Goal: Check status: Check status

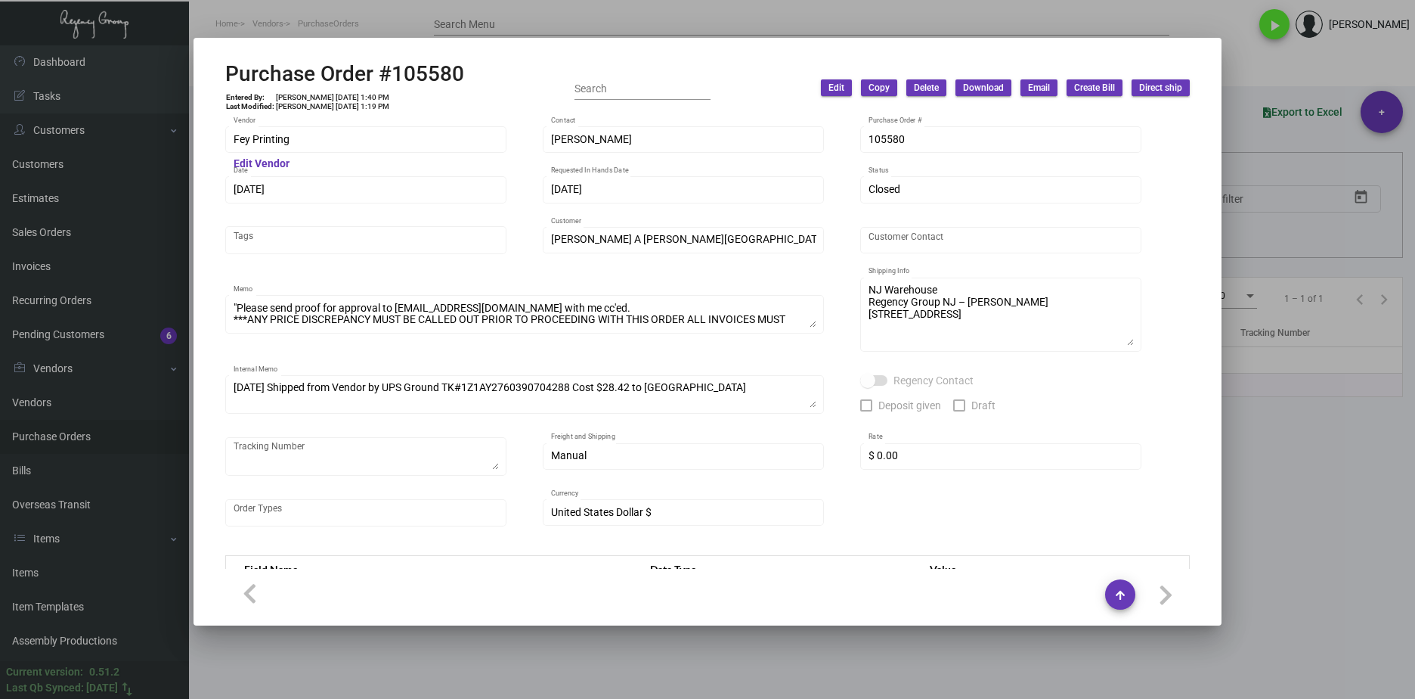
click at [557, 29] on div at bounding box center [707, 349] width 1415 height 699
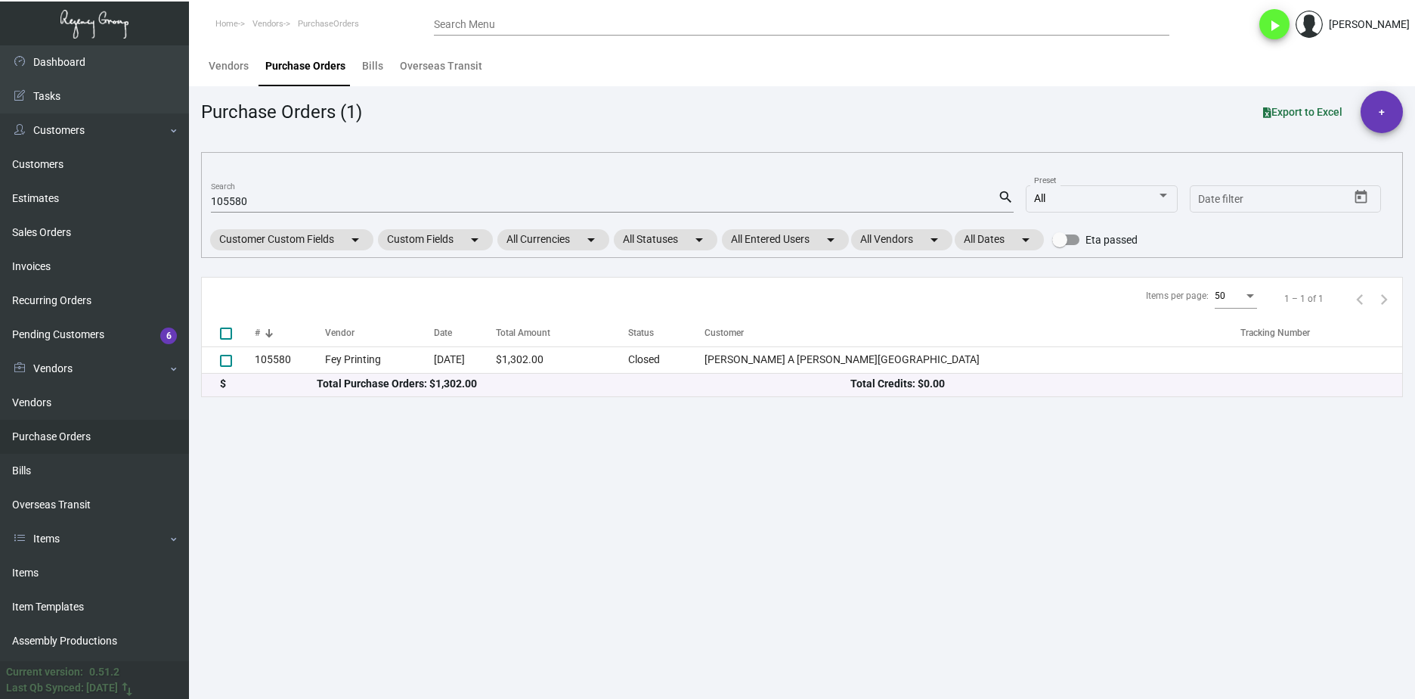
click at [256, 197] on input "105580" at bounding box center [604, 202] width 787 height 12
paste input "89081"
type input "89081"
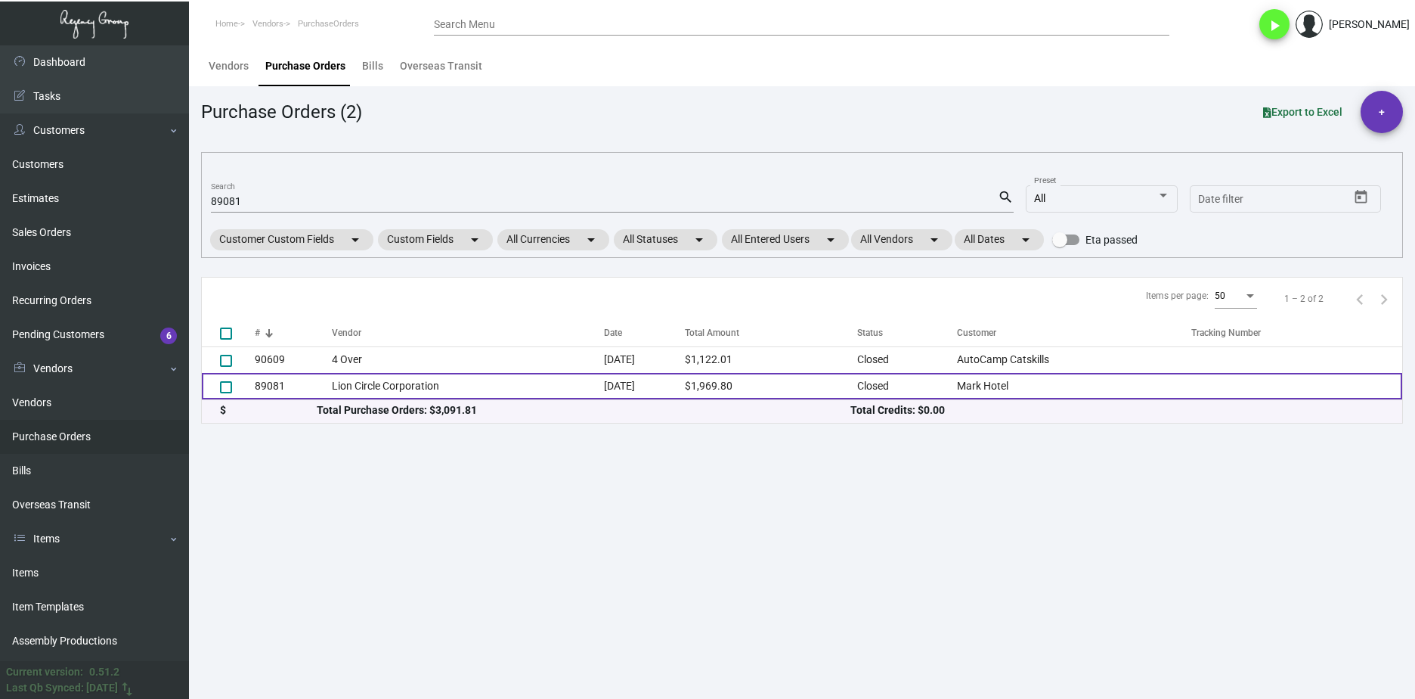
click at [364, 389] on td "Lion Circle Corporation" at bounding box center [468, 386] width 272 height 26
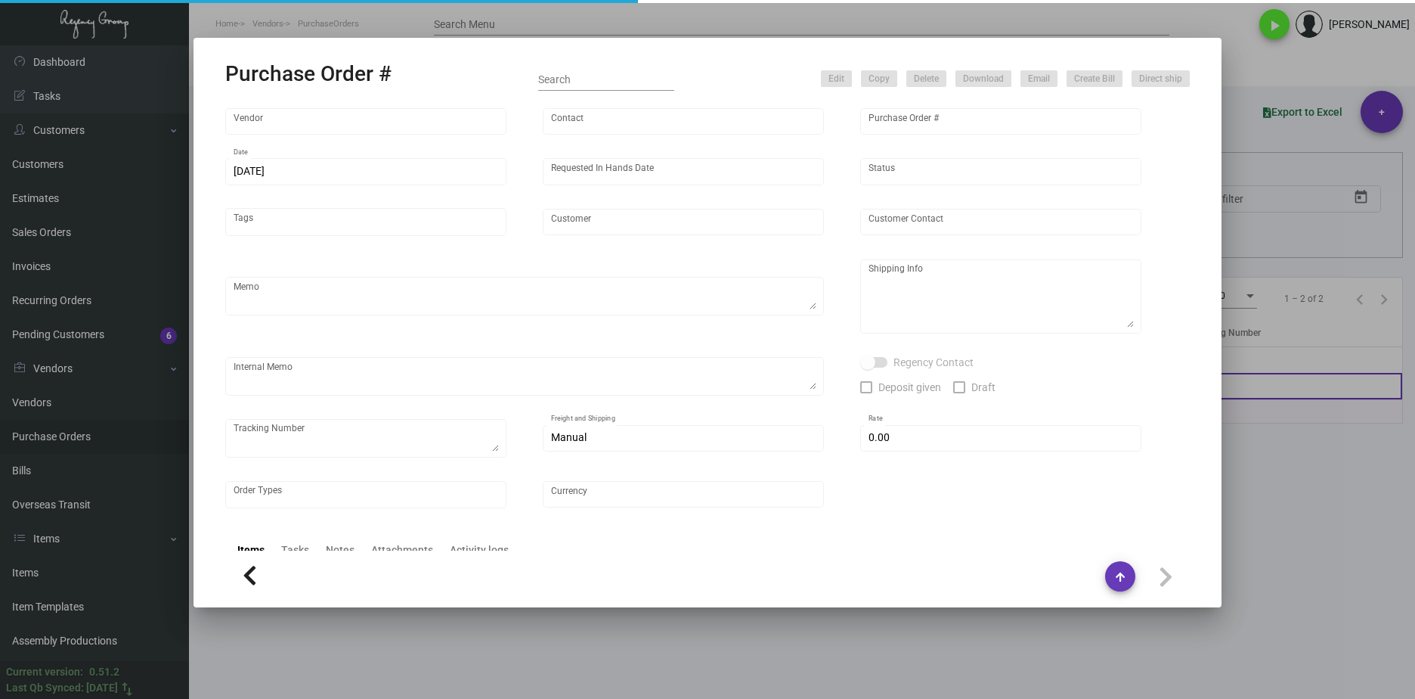
type input "Lion Circle Corporation"
type input "MISSING INFO MISSING INFO"
type input "89081"
type input "4/1/2022"
type input "4/19/2022"
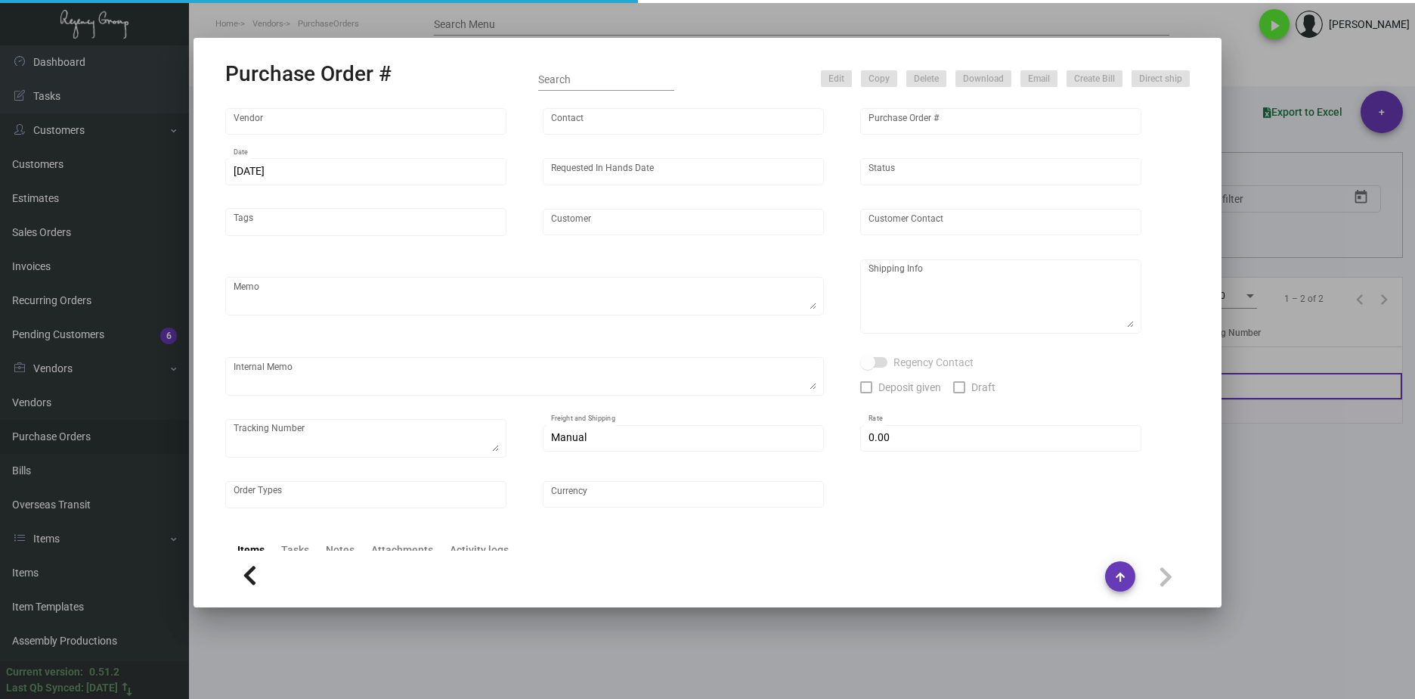
type input "Mark Hotel"
type input "Thomas Nocella"
type textarea "BLIND Ship via UPS Ground Acct# 1AY276."
type textarea "Mark Hotel Thomas Nocella 25 East 77th Street New York, NY 10075"
type input "$ 10.00"
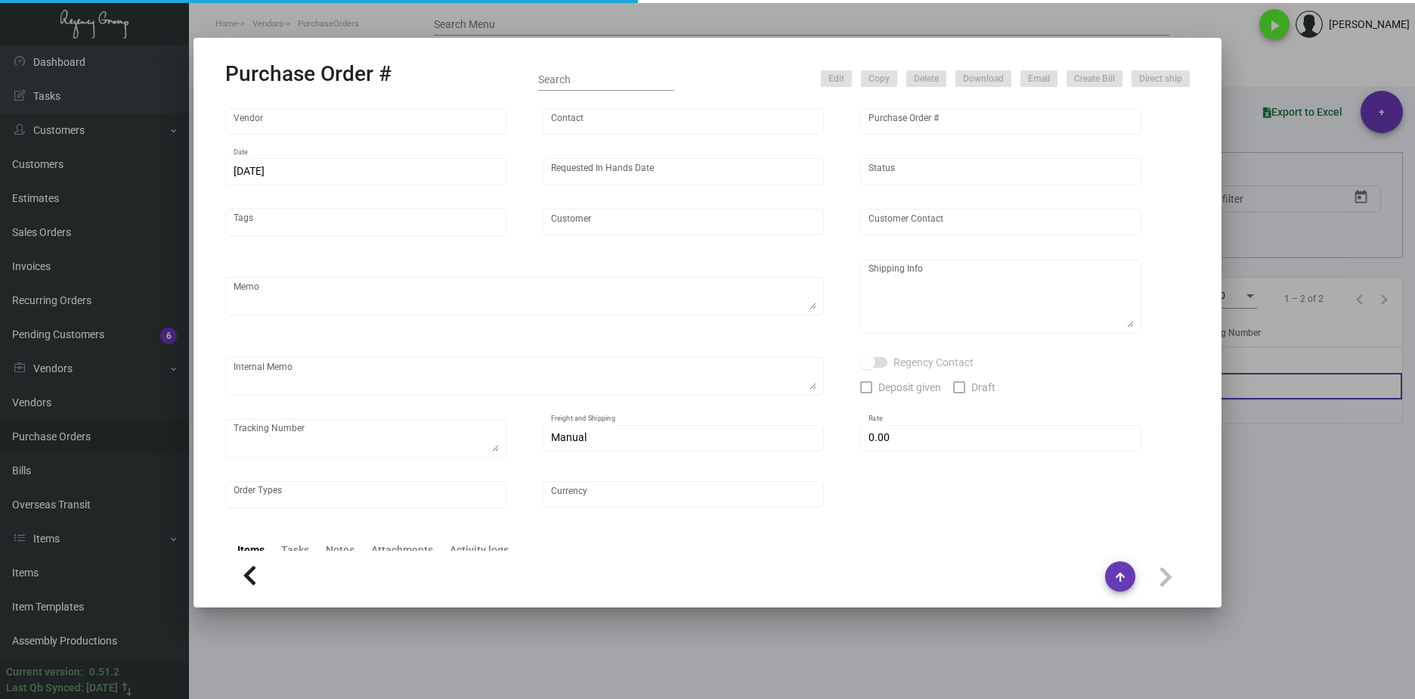
type input "United States Dollar $"
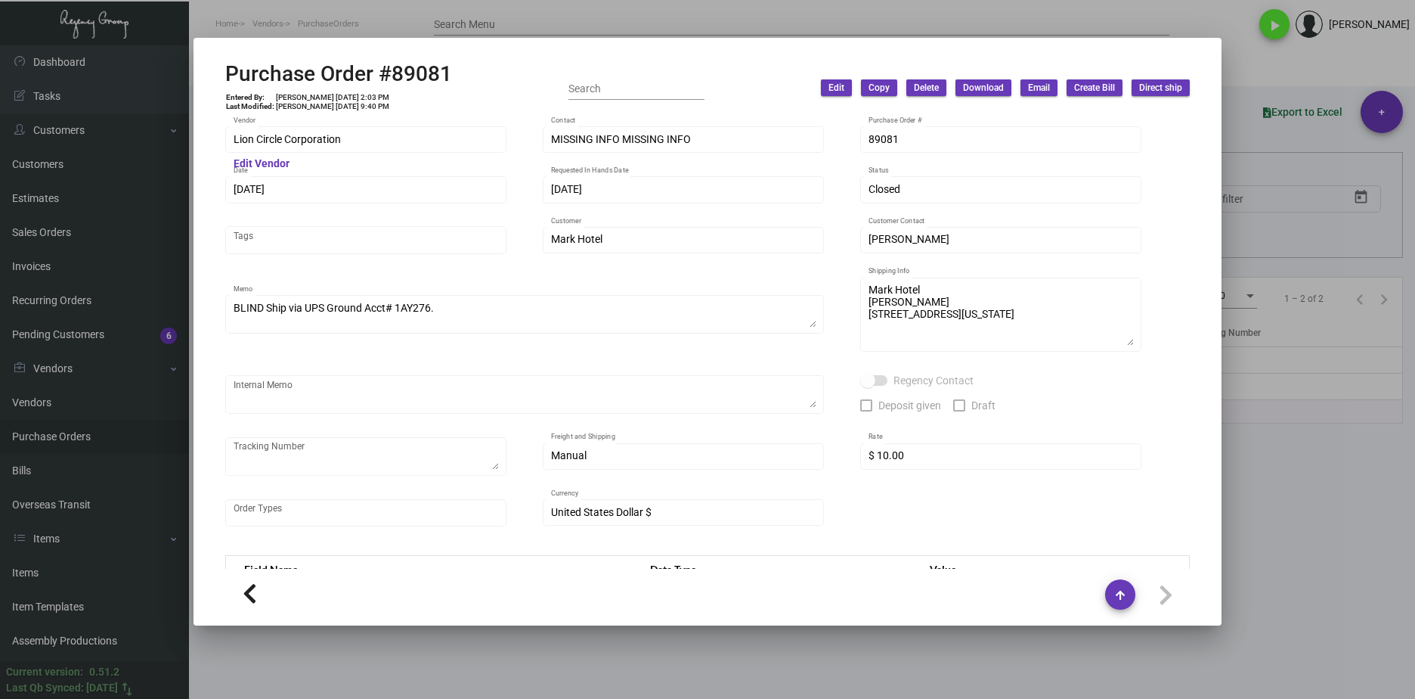
click at [408, 36] on div at bounding box center [707, 349] width 1415 height 699
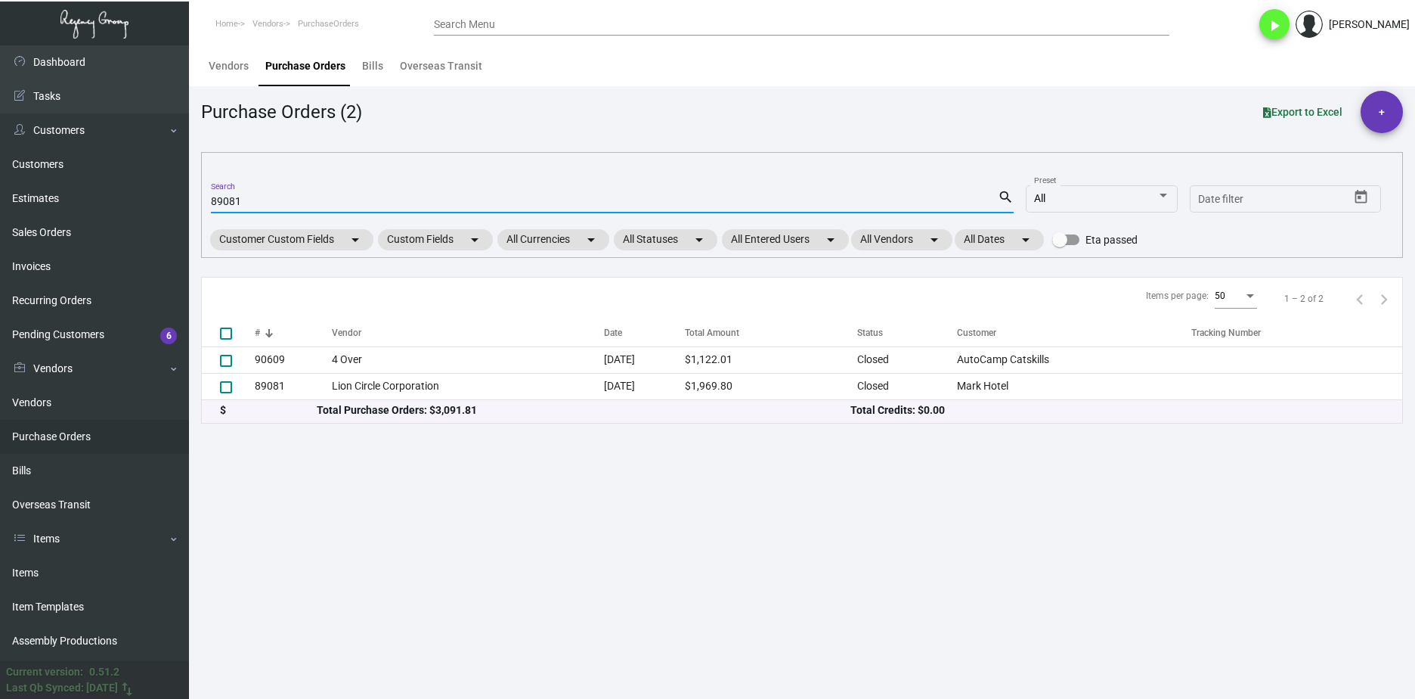
click at [240, 207] on input "89081" at bounding box center [604, 202] width 787 height 12
paste input "91760"
type input "91760"
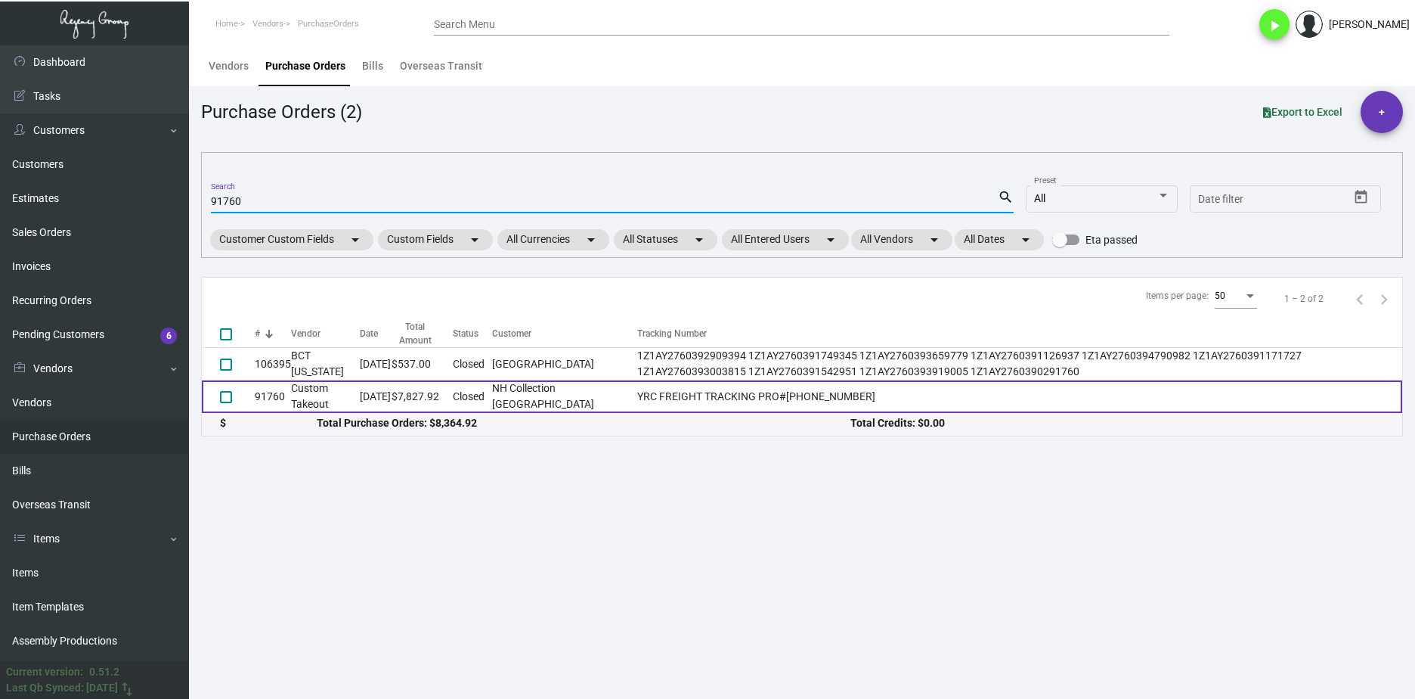
click at [324, 401] on td "Custom Takeout" at bounding box center [325, 396] width 69 height 33
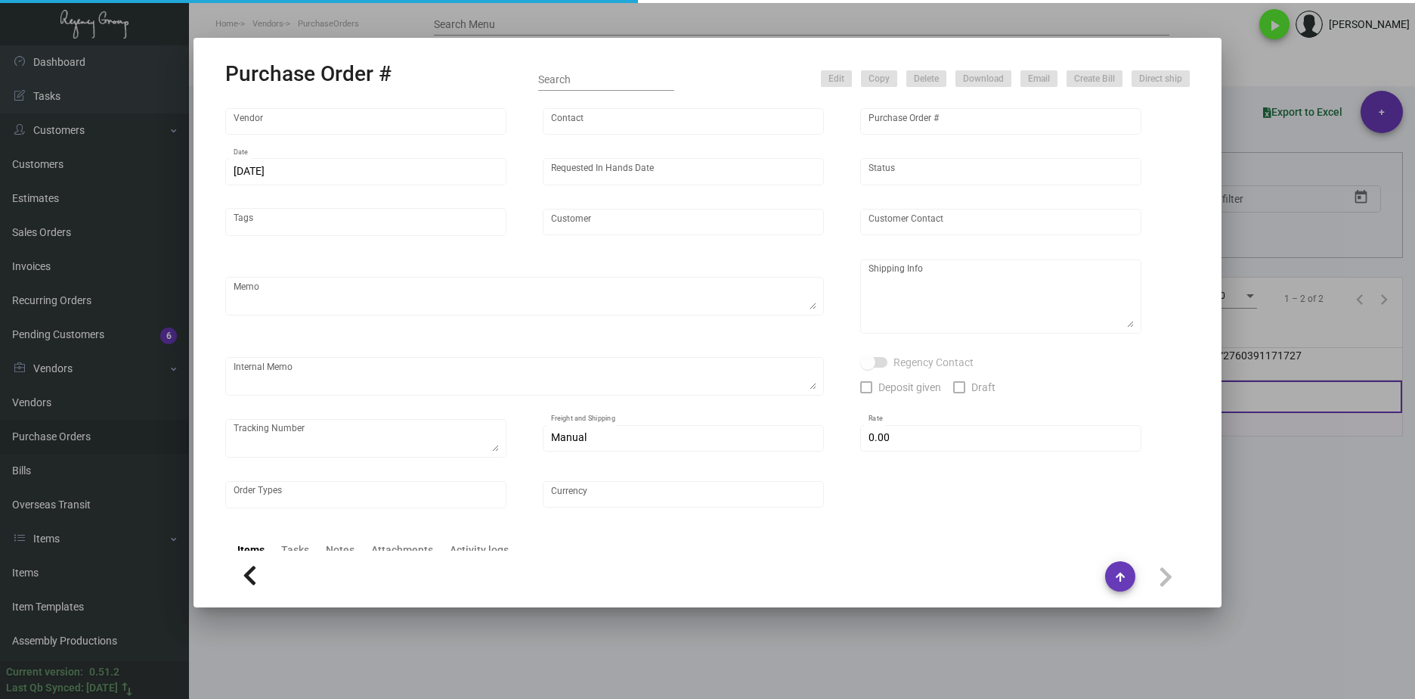
type input "Custom Takeout"
type input "Jonny Vuong"
type input "91760"
type input "7/14/2022"
type input "11/15/2022"
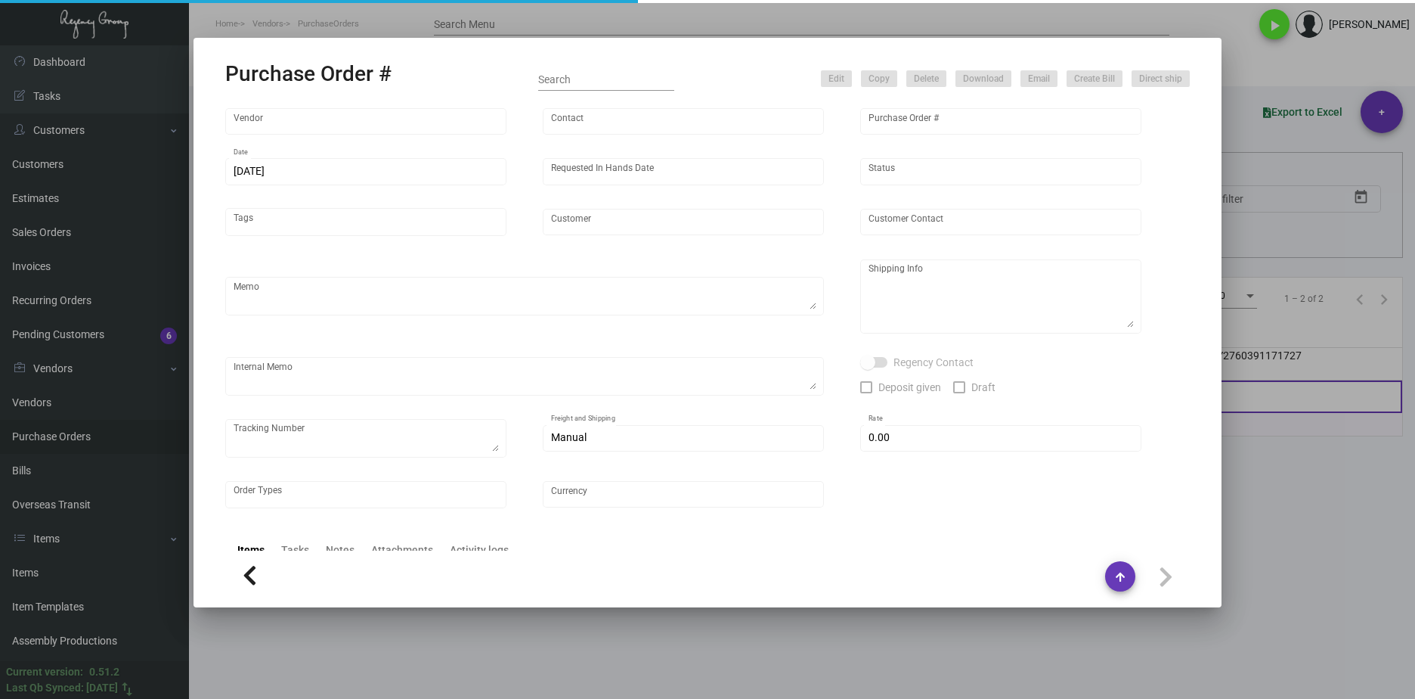
type input "NH Collection Madison Avenue"
type textarea "Please process and produce as soon as possible."
type textarea "Alex Penate Regency Group NJ 22 Belgrove Dr. Kearny, NJ, 07032 US"
type textarea "https://www.sefl.com/webconnect/tracing?Type=PN&RefNum1=795084684"
checkbox input "true"
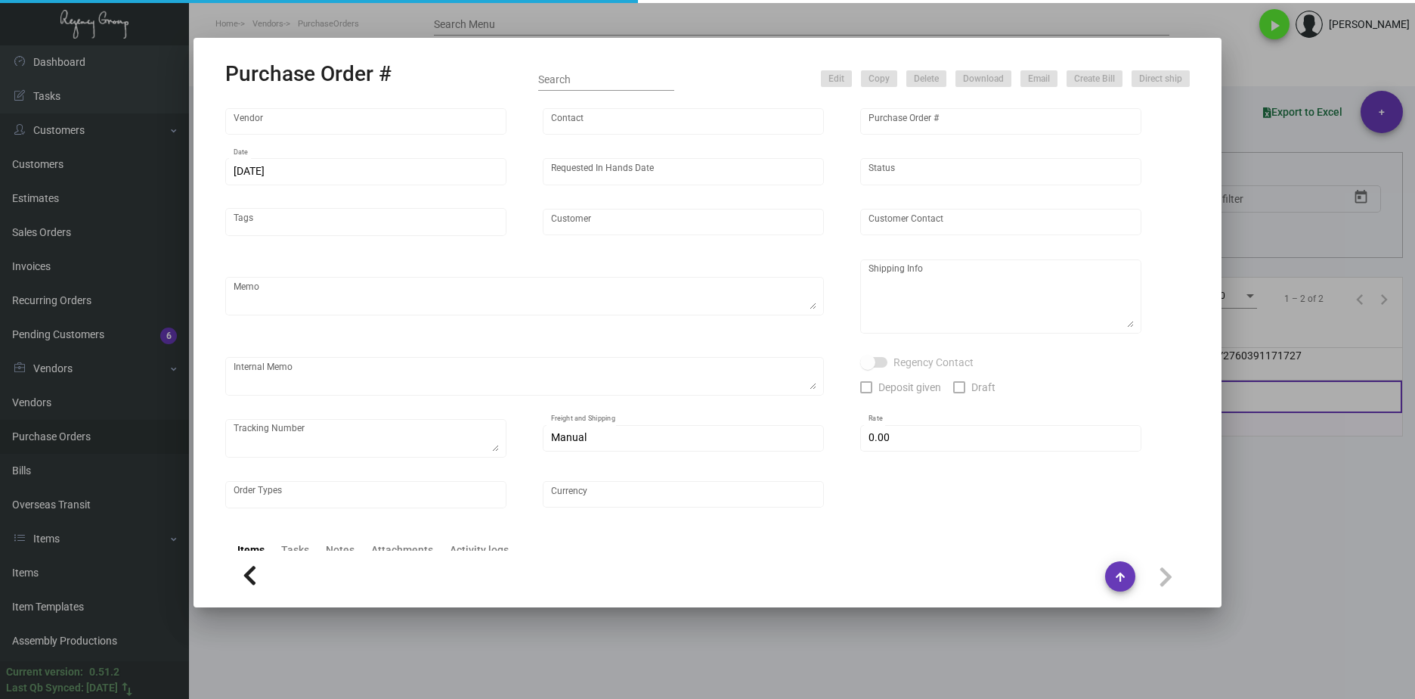
type textarea "YRC FREIGHT TRACKING PRO#602-398699-7"
type input "$ 935.68"
type input "United States Dollar $"
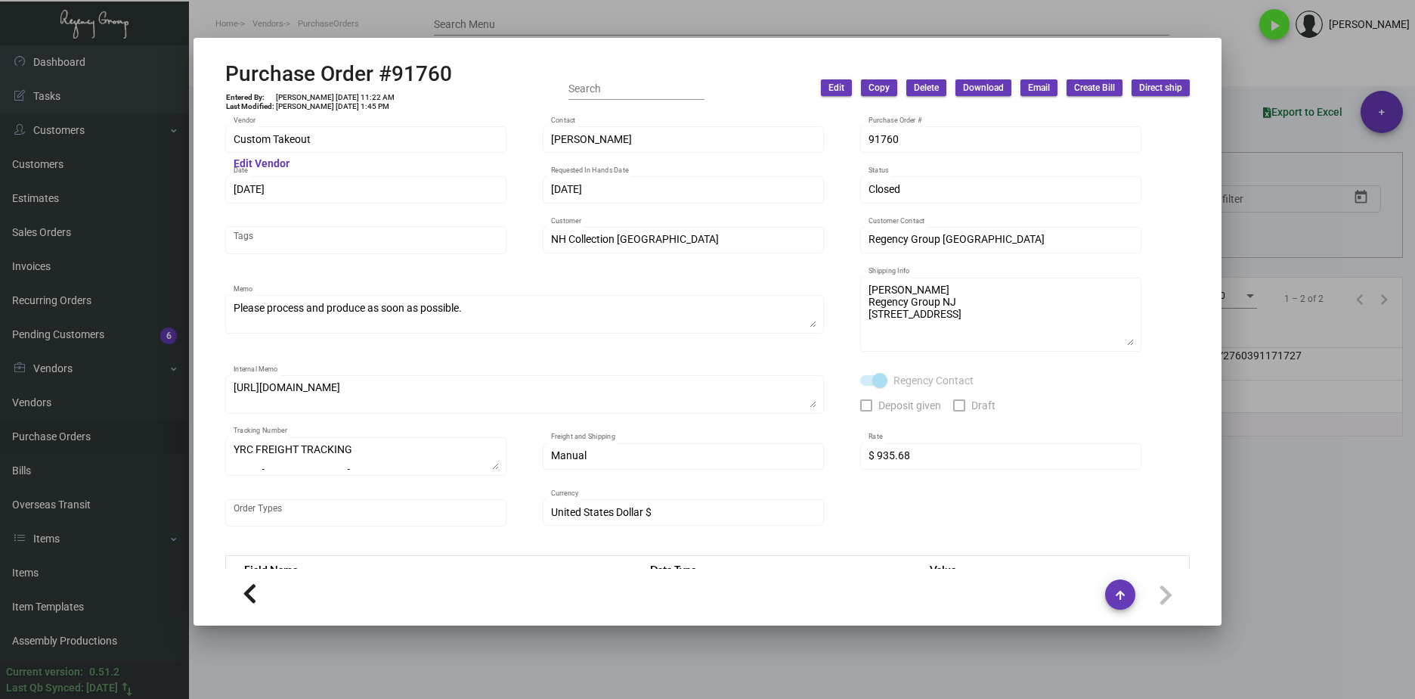
click at [206, 129] on mat-dialog-container "Purchase Order #91760 Entered By: Cristal Tineo 7/14/22, 11:22 AM Last Modified…" at bounding box center [708, 331] width 1028 height 587
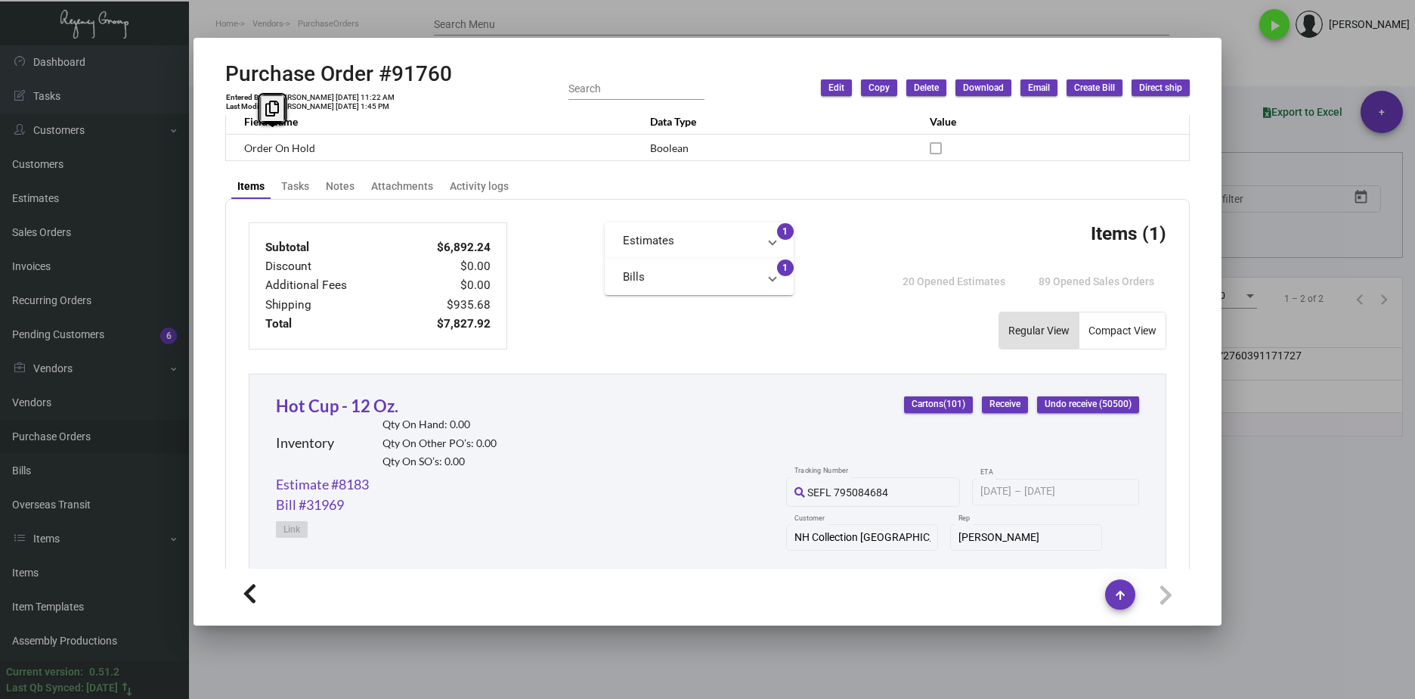
scroll to position [738, 0]
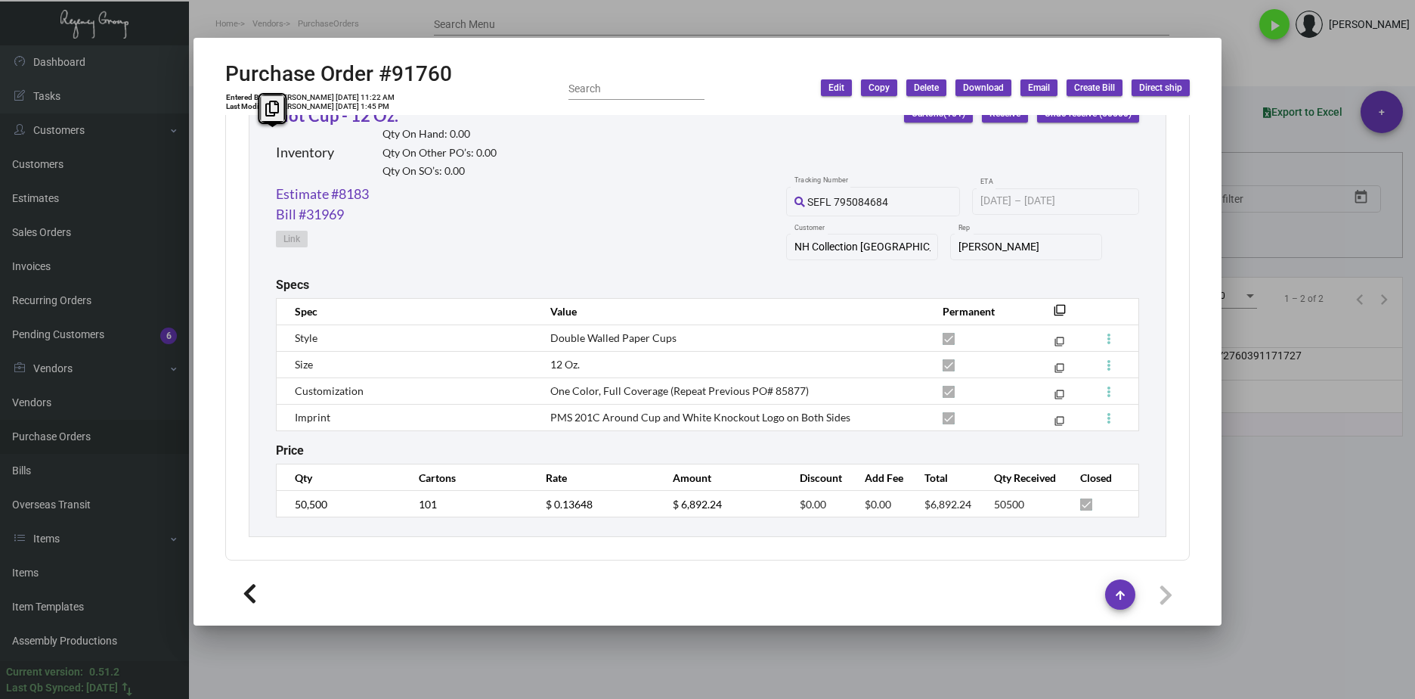
click at [352, 27] on div at bounding box center [707, 349] width 1415 height 699
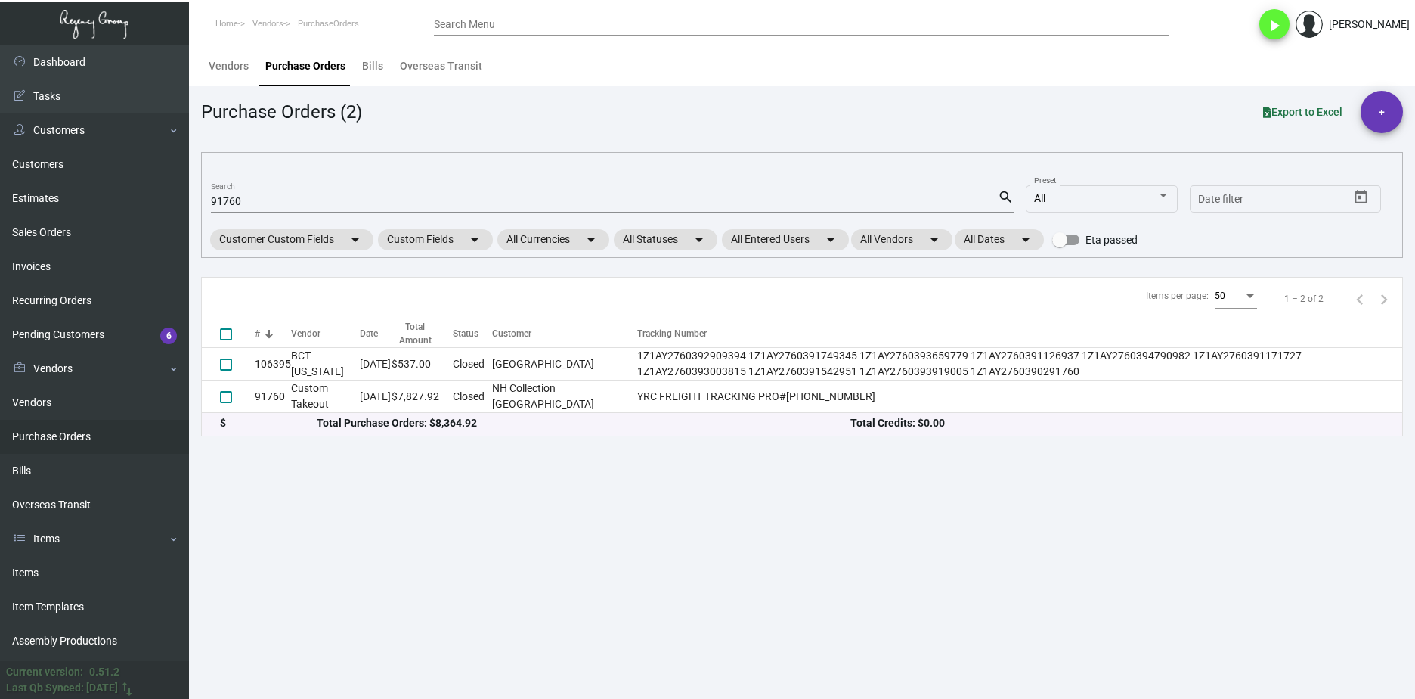
click at [247, 203] on input "91760" at bounding box center [604, 202] width 787 height 12
click at [248, 203] on input "91760" at bounding box center [604, 202] width 787 height 12
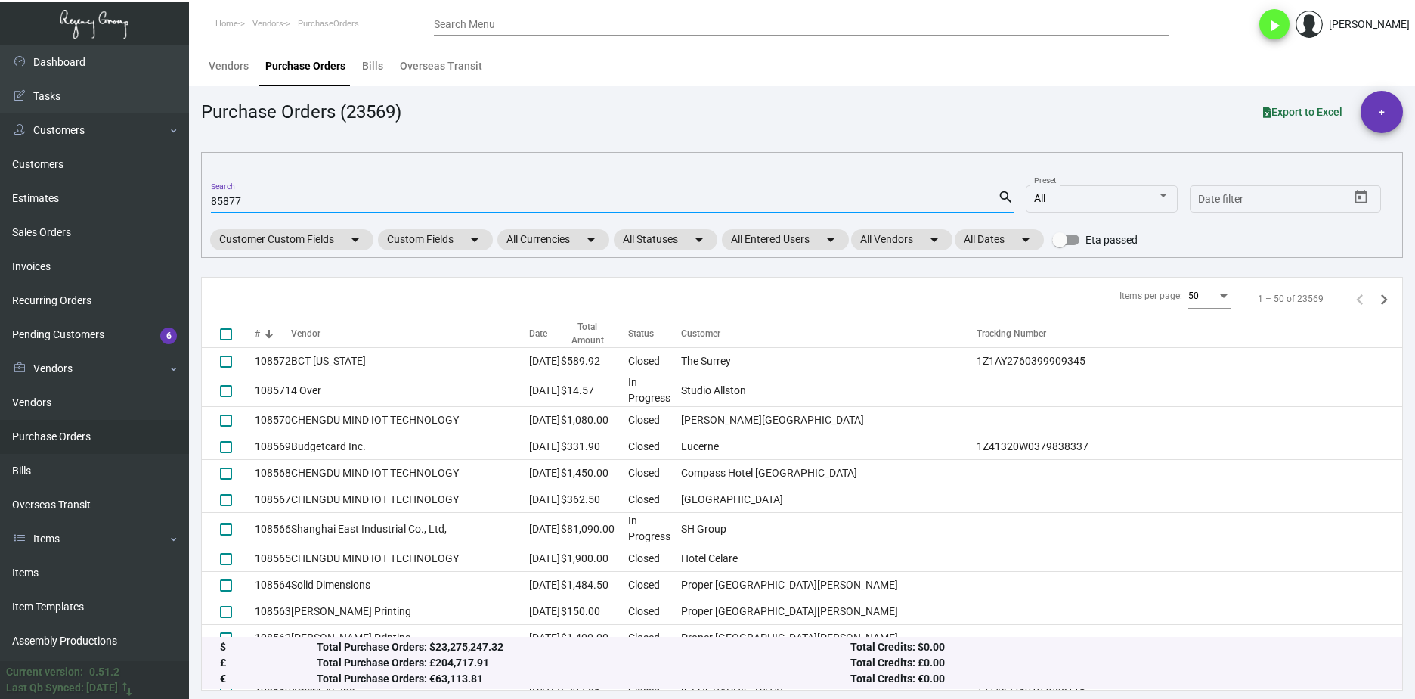
type input "85877"
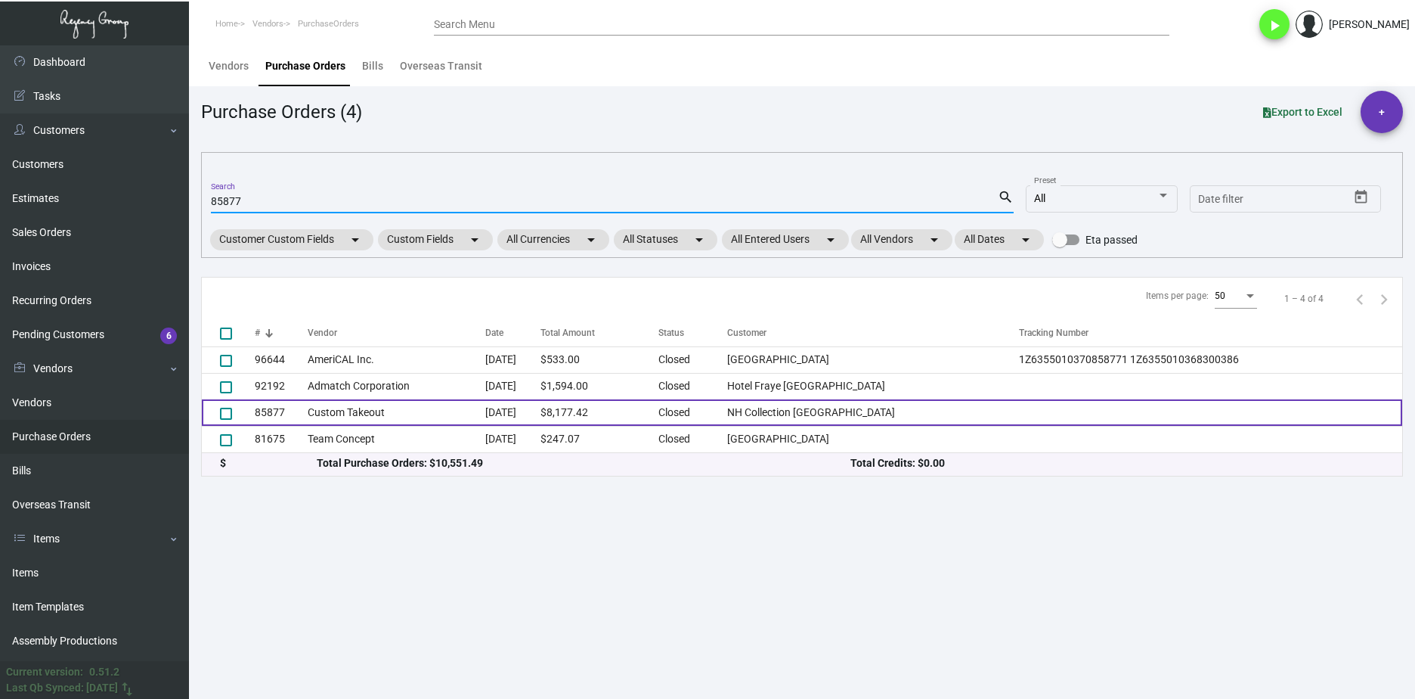
click at [308, 418] on td "Custom Takeout" at bounding box center [397, 412] width 178 height 26
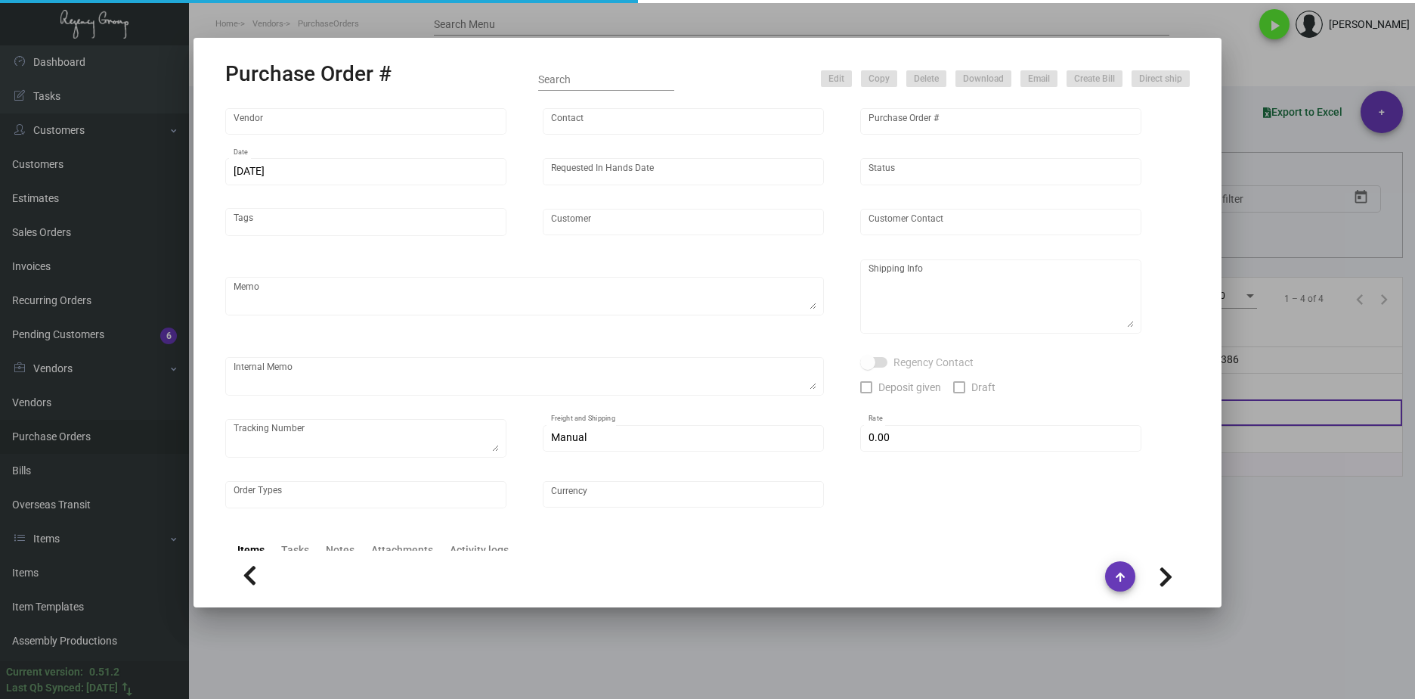
type input "Custom Takeout"
type input "Jonny Vuong"
type input "85877"
type input "10/25/2021"
type input "2/28/2022"
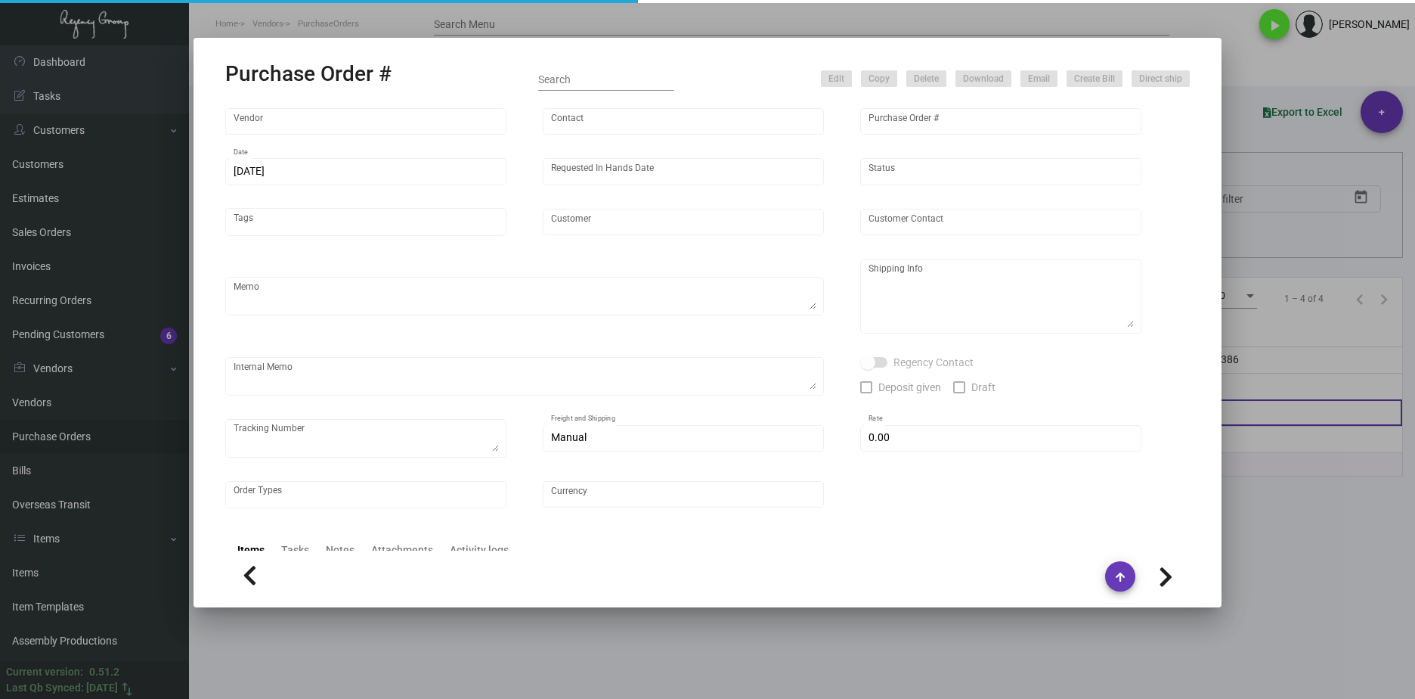
type input "NH Collection Madison Avenue"
type textarea "Please process and produce as soon as possible."
type textarea "Regency Group NJ Alex Penate 22 Belgrove Dr. Kearny, NJ 07032 US"
type textarea "Fast Freight-Fedex $1,299 2/23/22 carrier's #106667 (this PO and 85302 are in s…"
checkbox input "true"
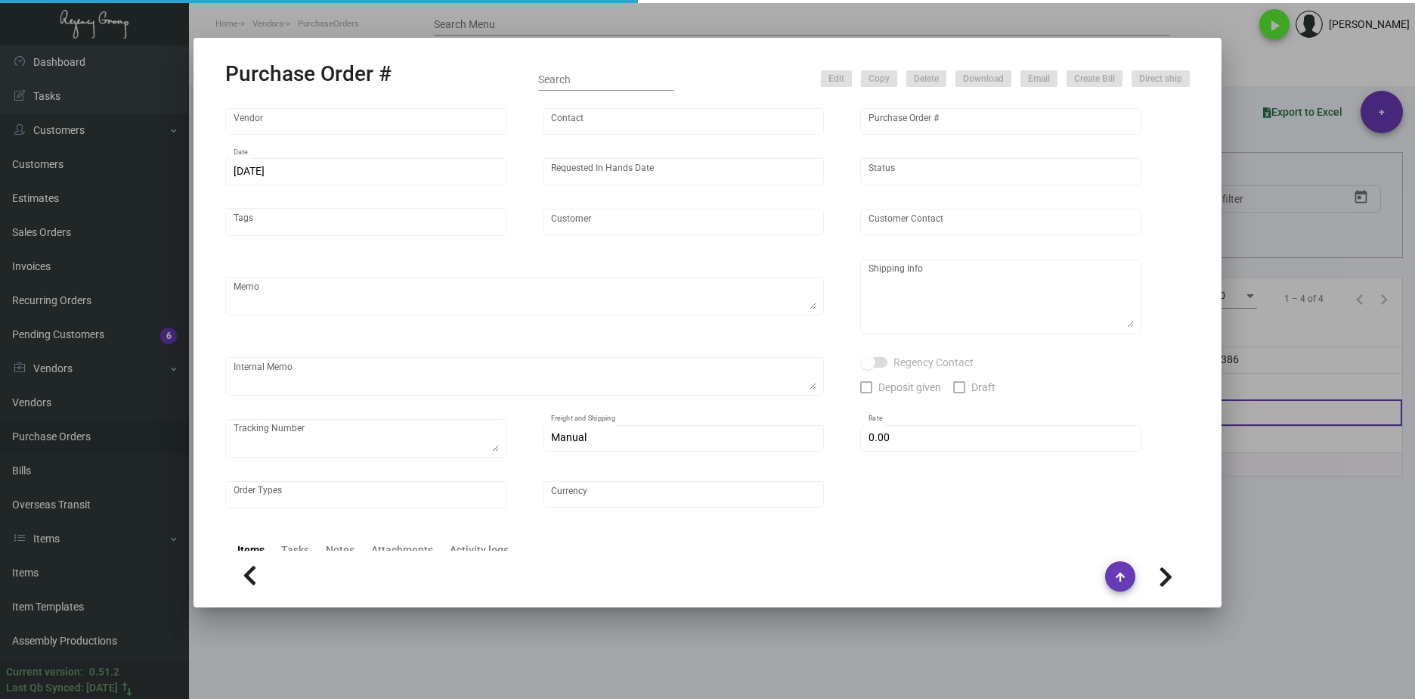
type input "$ 235.67"
type input "United States Dollar $"
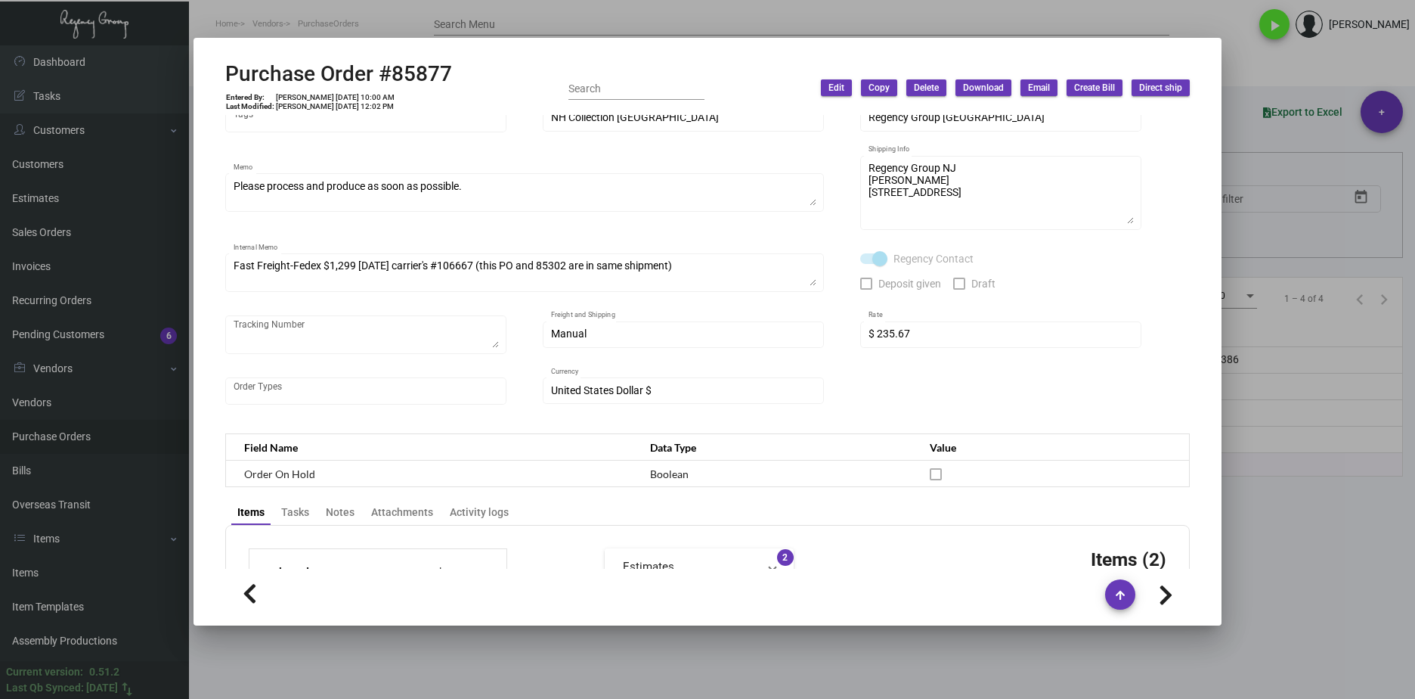
scroll to position [0, 0]
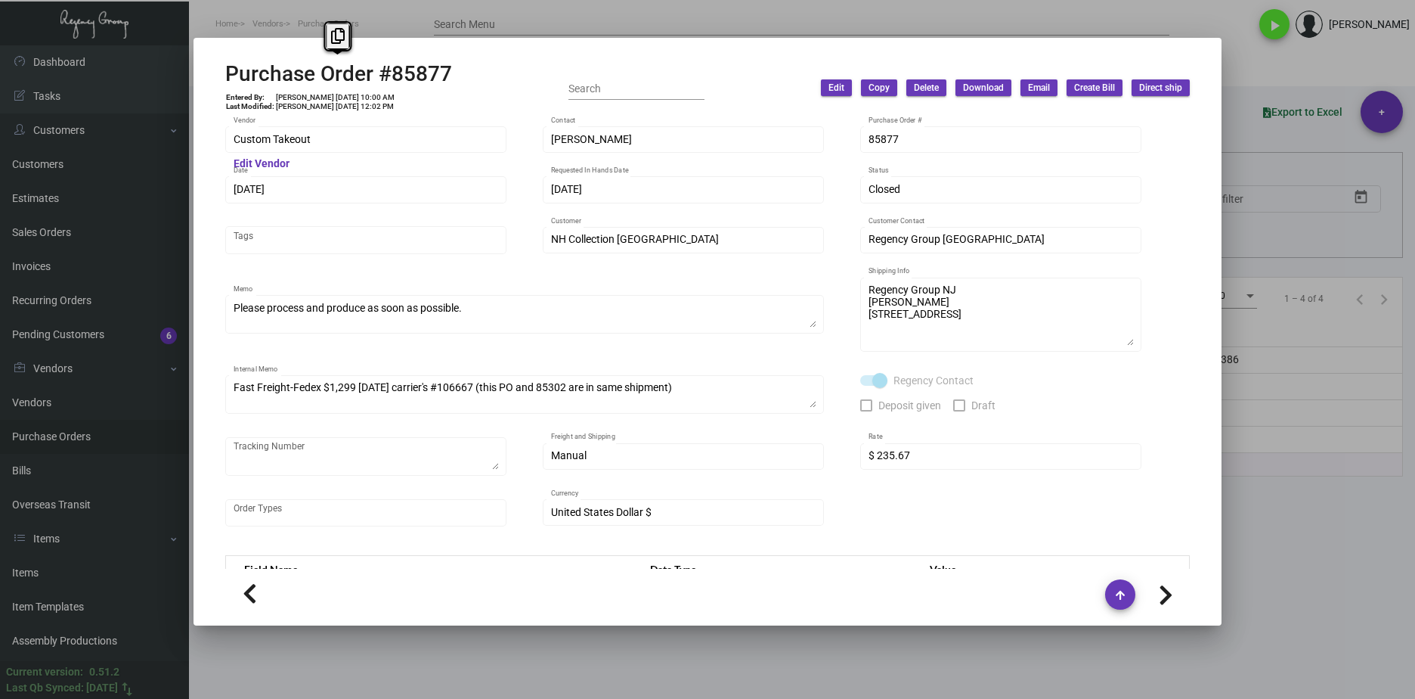
drag, startPoint x: 461, startPoint y: 76, endPoint x: 264, endPoint y: 78, distance: 197.3
click at [228, 76] on div "Purchase Order #85877 Entered By: Cristal Tineo 10/25/21, 10:00 AM Last Modifie…" at bounding box center [707, 88] width 965 height 54
copy h2 "Purchase Order #85877"
click at [347, 97] on td "Cristal Tineo 10/25/21, 10:00 AM" at bounding box center [335, 97] width 120 height 9
drag, startPoint x: 352, startPoint y: 97, endPoint x: 322, endPoint y: 97, distance: 30.2
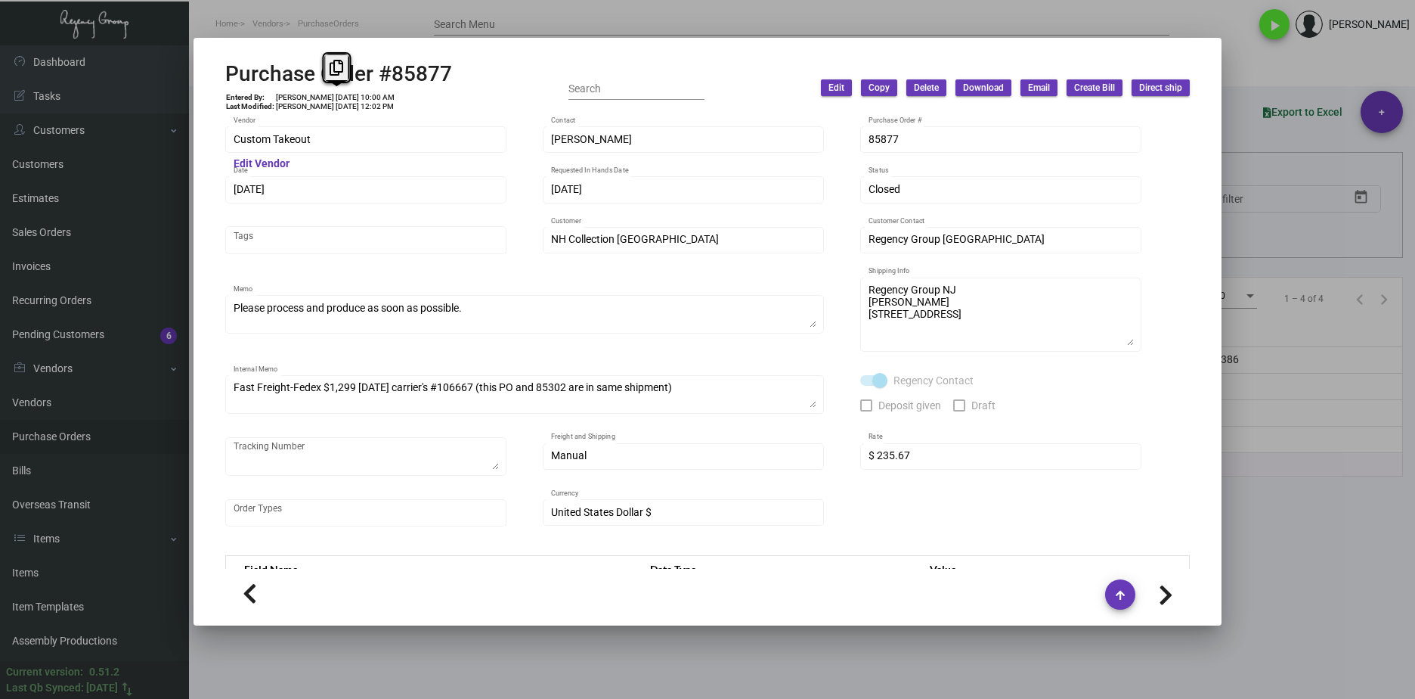
click at [322, 97] on td "Cristal Tineo 10/25/21, 10:00 AM" at bounding box center [335, 97] width 120 height 9
copy td "10/25/21"
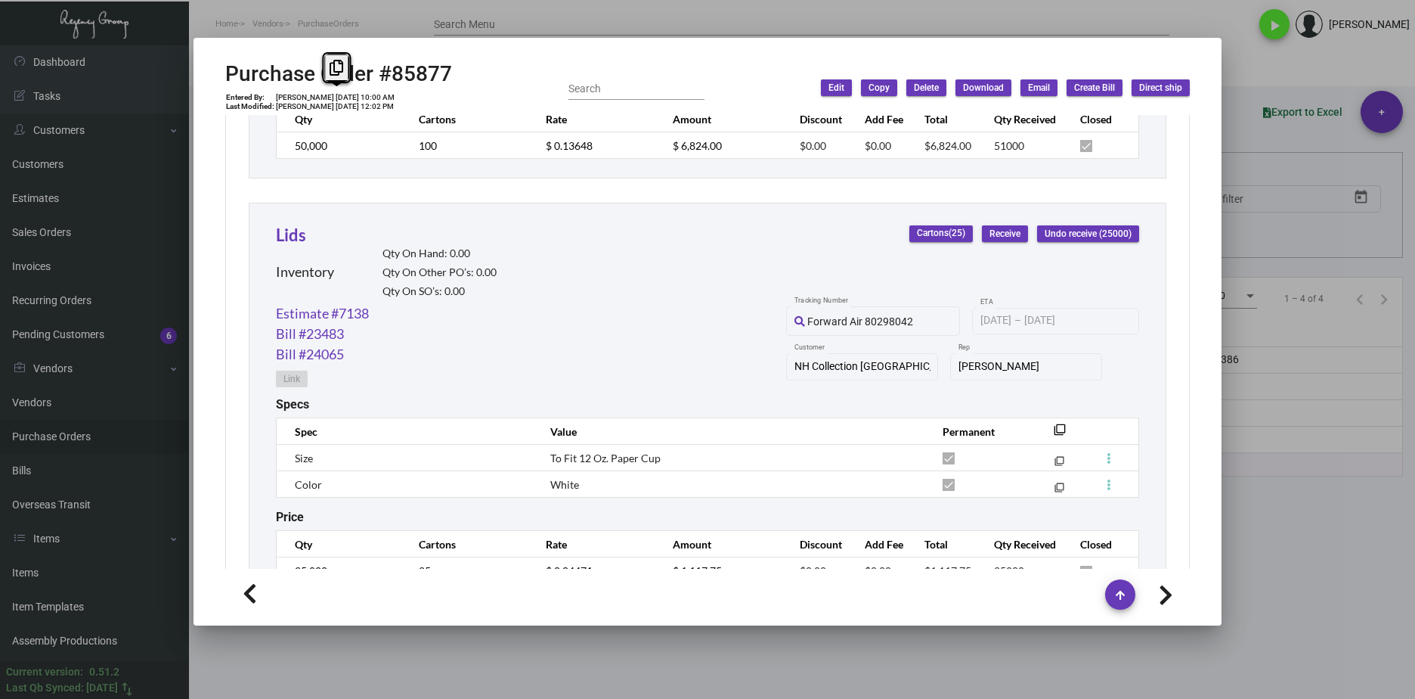
scroll to position [1192, 0]
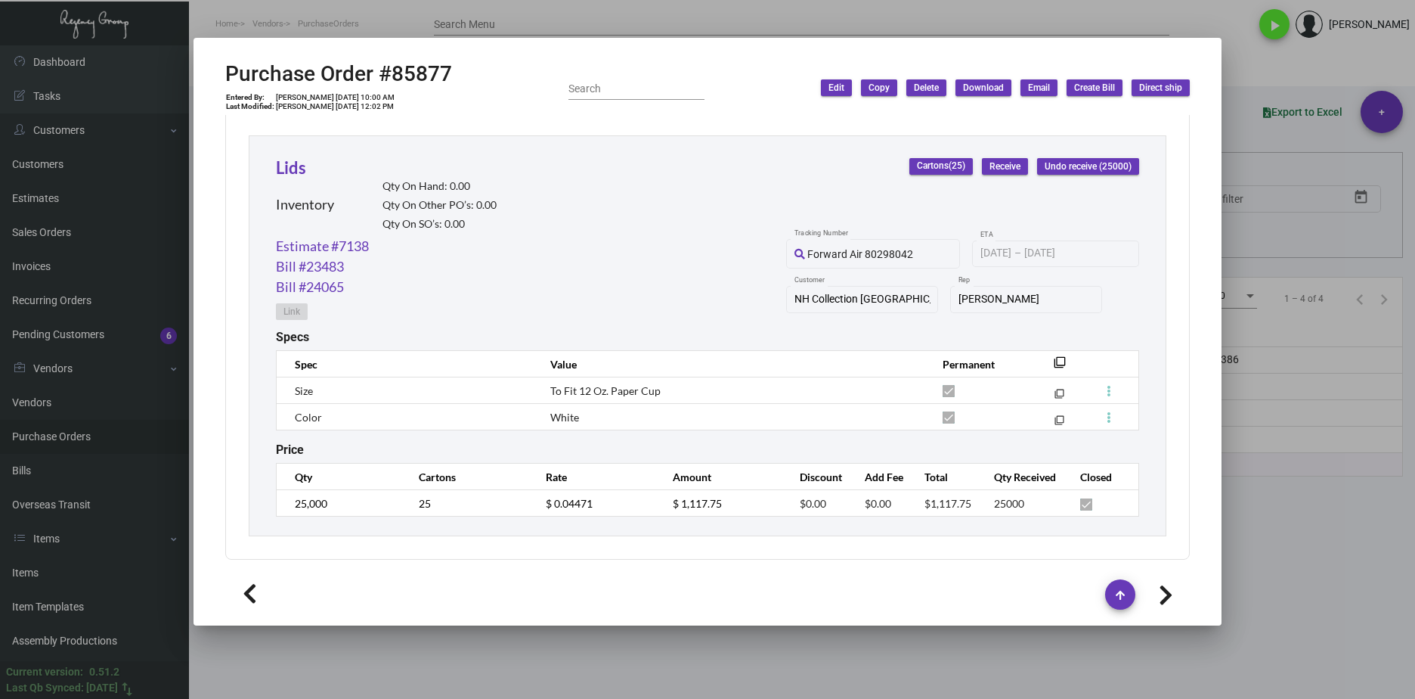
drag, startPoint x: 336, startPoint y: 511, endPoint x: 281, endPoint y: 506, distance: 54.7
click at [281, 506] on td "25,000" at bounding box center [340, 503] width 127 height 26
click at [534, 507] on td "$ 0.04471" at bounding box center [594, 503] width 127 height 26
click at [327, 243] on link "Estimate #7138" at bounding box center [322, 246] width 93 height 20
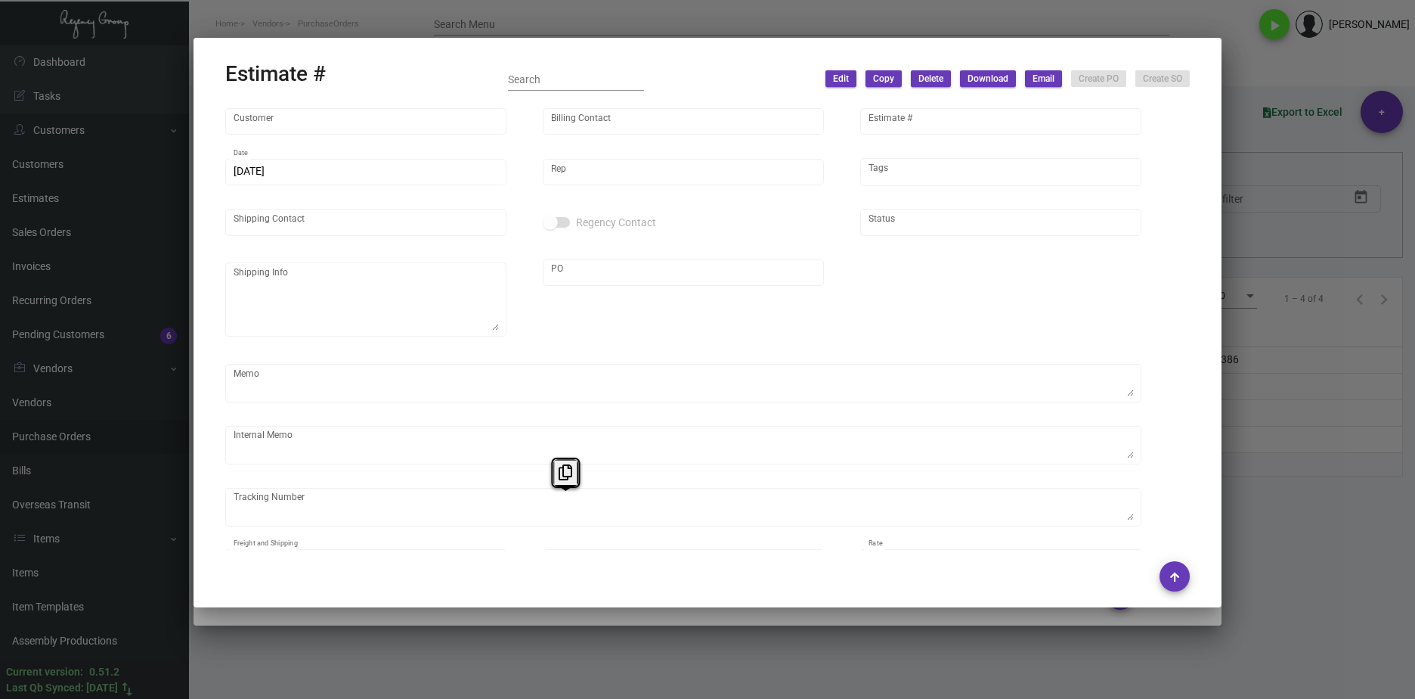
type input "NH Collection Madison Avenue"
type input "Carlo Di Giulio"
type input "7138"
type input "11/3/2021"
type input "Barbara Atkinson"
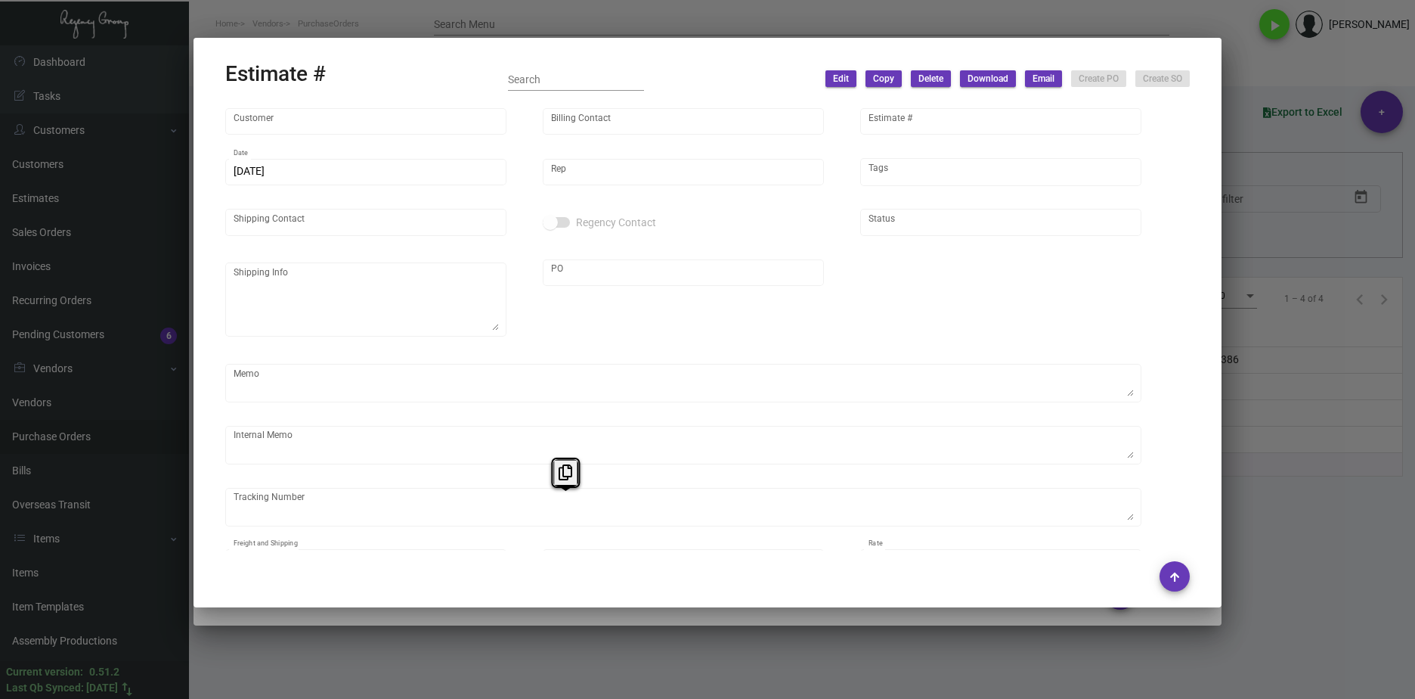
type textarea "** INVENTORY ** REGENCY NJ WAREHOUSE **"
type input "United States Dollar $"
type input "$ 0.00"
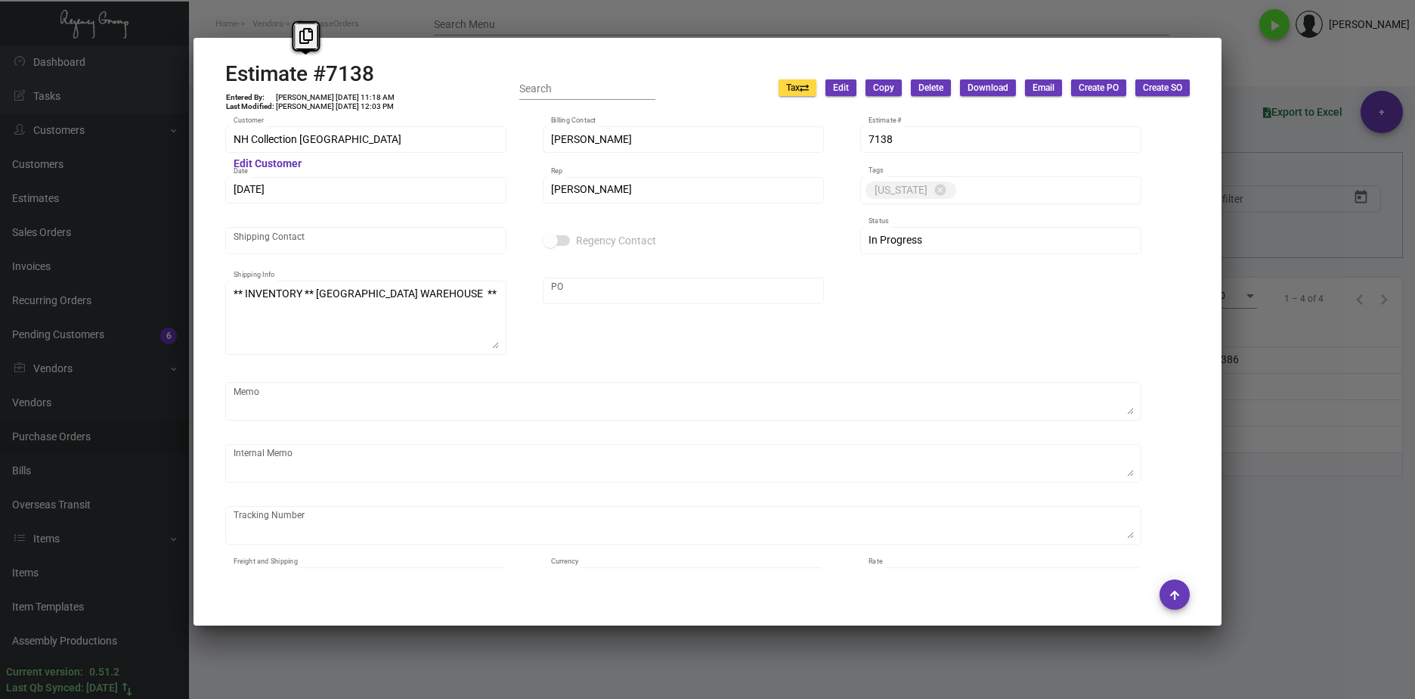
drag, startPoint x: 408, startPoint y: 64, endPoint x: 231, endPoint y: 80, distance: 177.6
click at [231, 80] on div "Estimate #7138 Entered By: Evelin Hernandez 11/3/21, 11:18 AM Last Modified: Ev…" at bounding box center [707, 88] width 965 height 54
click at [230, 80] on h2 "Estimate #7138" at bounding box center [310, 74] width 170 height 26
click at [265, 76] on h2 "Estimate #7138" at bounding box center [310, 74] width 170 height 26
drag, startPoint x: 373, startPoint y: 74, endPoint x: 217, endPoint y: 73, distance: 156.5
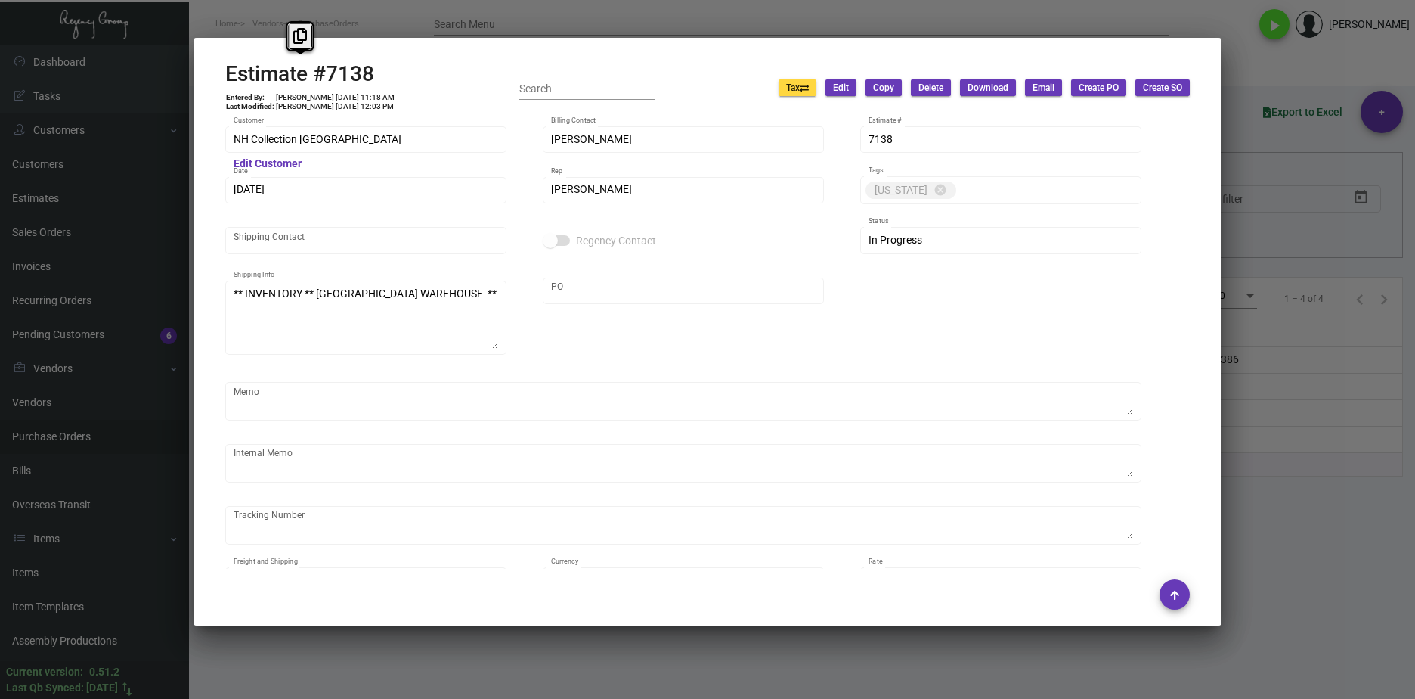
click at [217, 73] on mat-dialog-container "Estimate #7138 Entered By: Evelin Hernandez 11/3/21, 11:18 AM Last Modified: Ev…" at bounding box center [708, 331] width 1028 height 587
copy h2 "Estimate #7138"
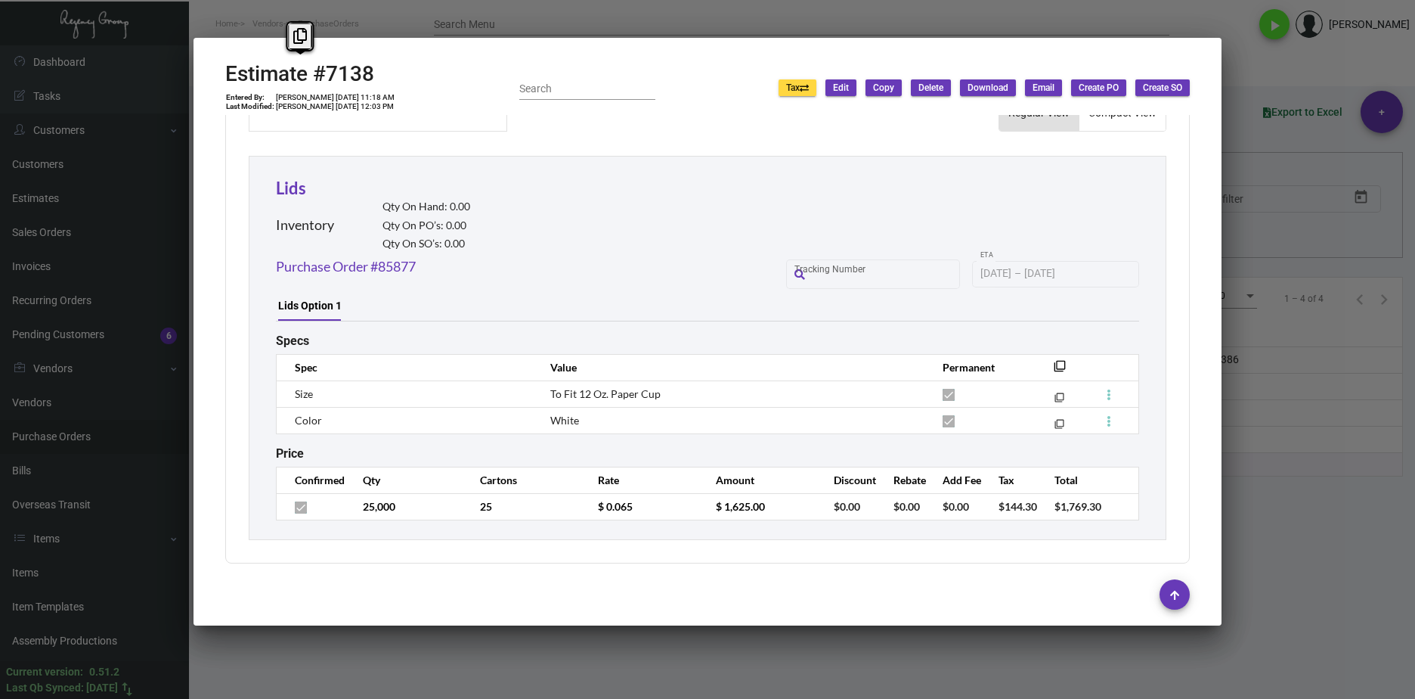
scroll to position [774, 0]
click at [637, 529] on div "Lids Inventory Qty On Hand: 0.00 Qty On PO’s: 0.00 Qty On SO’s: 0.00 Purchase O…" at bounding box center [708, 345] width 918 height 384
click at [584, 507] on td "$ 0.065" at bounding box center [642, 503] width 118 height 26
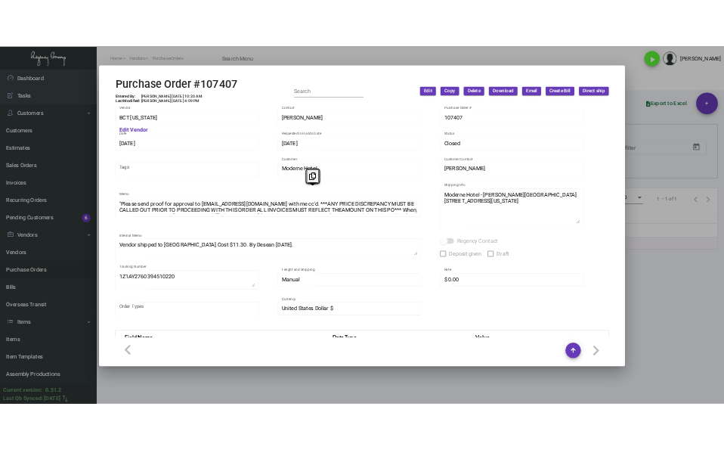
scroll to position [791, 0]
